Goal: Check status: Check status

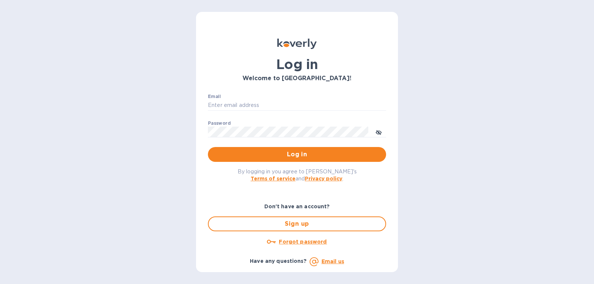
click at [253, 97] on div "Email ​" at bounding box center [297, 107] width 178 height 27
click at [253, 99] on div "Email ​" at bounding box center [297, 107] width 178 height 27
click at [253, 102] on input "Email" at bounding box center [297, 105] width 178 height 11
type input "gatewell.corp@gmail.com"
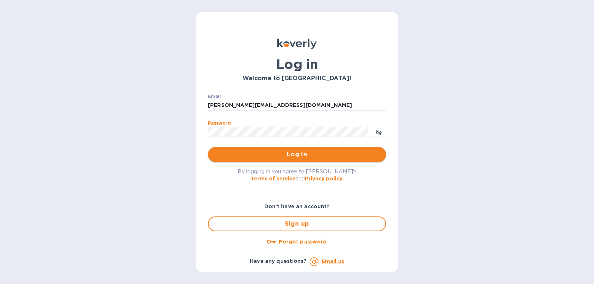
click at [232, 156] on span "Log in" at bounding box center [297, 154] width 166 height 9
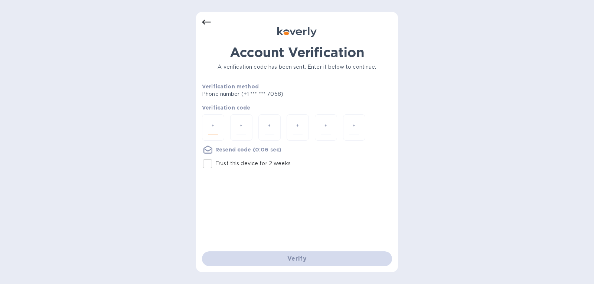
click at [210, 126] on input "number" at bounding box center [213, 128] width 10 height 14
type input "7"
type input "9"
type input "5"
type input "6"
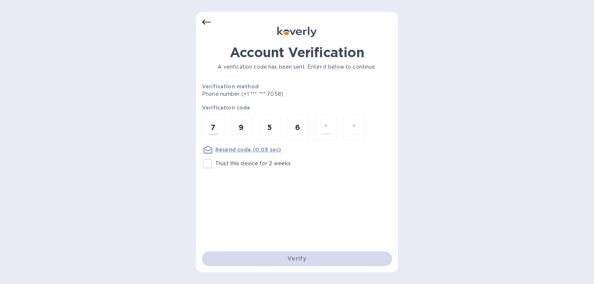
type input "0"
type input "4"
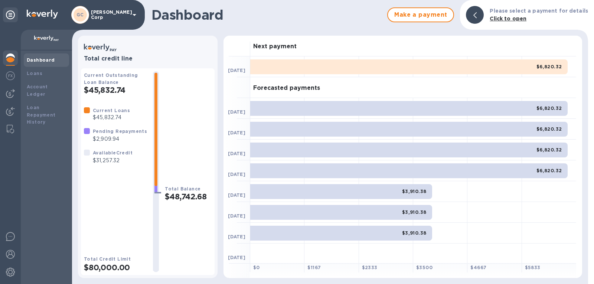
click at [275, 108] on div "$6,820.32" at bounding box center [409, 108] width 318 height 15
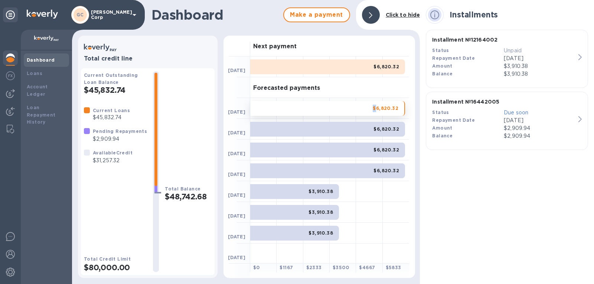
click at [275, 108] on div "$6,820.32" at bounding box center [327, 108] width 155 height 15
